Goal: Navigation & Orientation: Find specific page/section

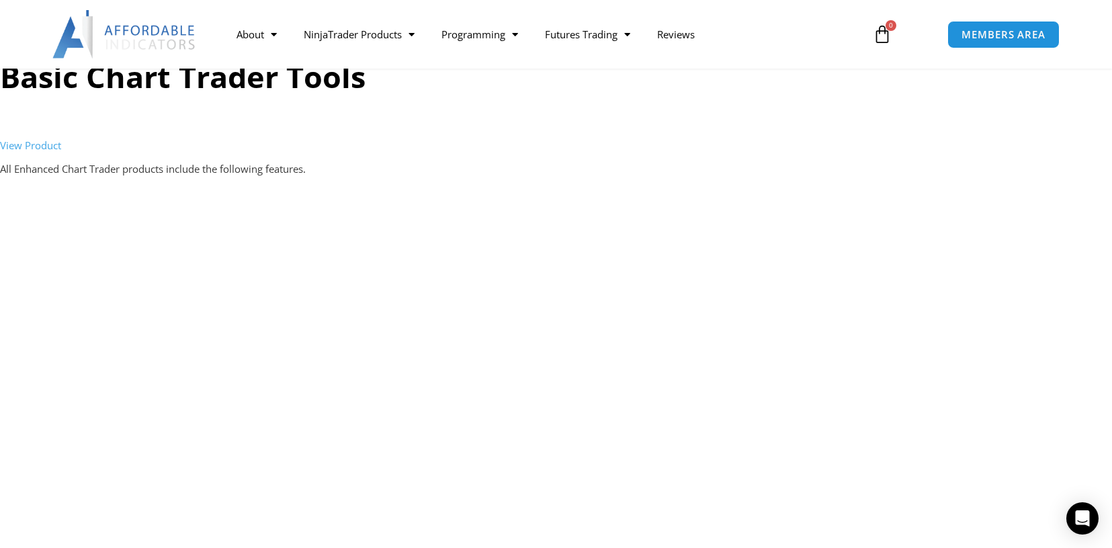
scroll to position [1498, 0]
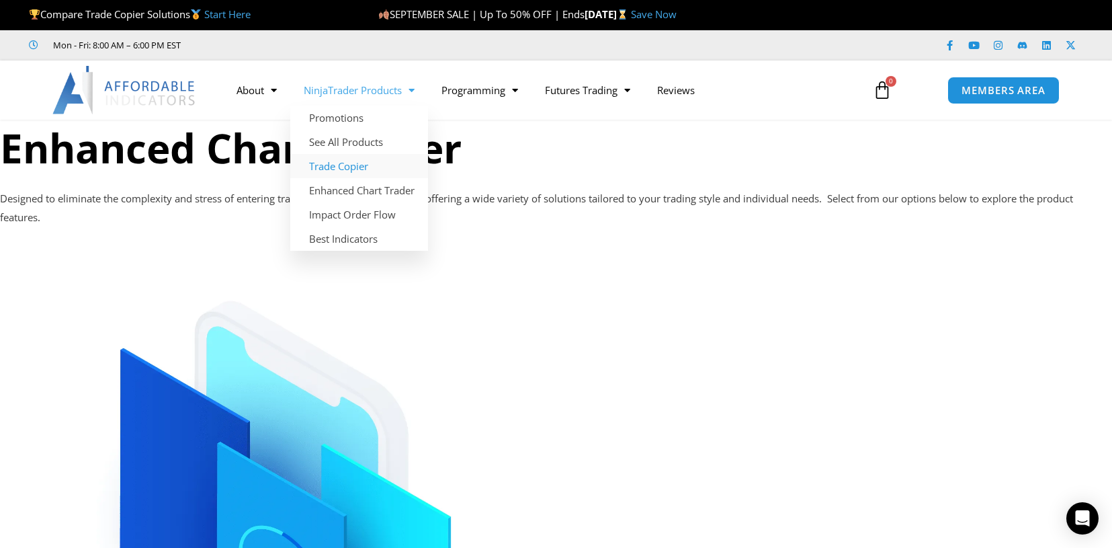
click at [337, 171] on link "Trade Copier" at bounding box center [359, 166] width 138 height 24
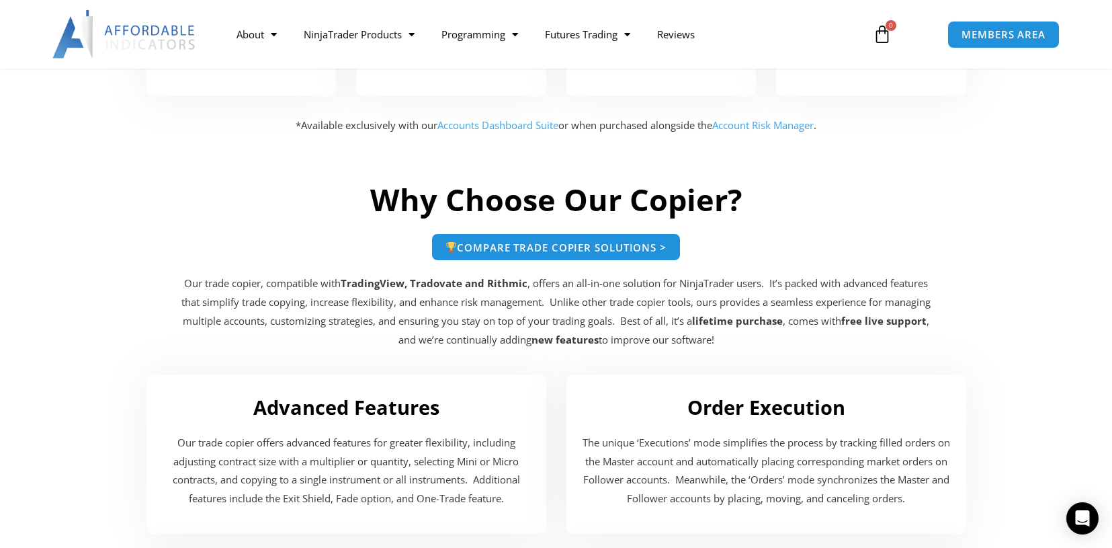
scroll to position [2084, 0]
